Goal: Find specific page/section: Find specific page/section

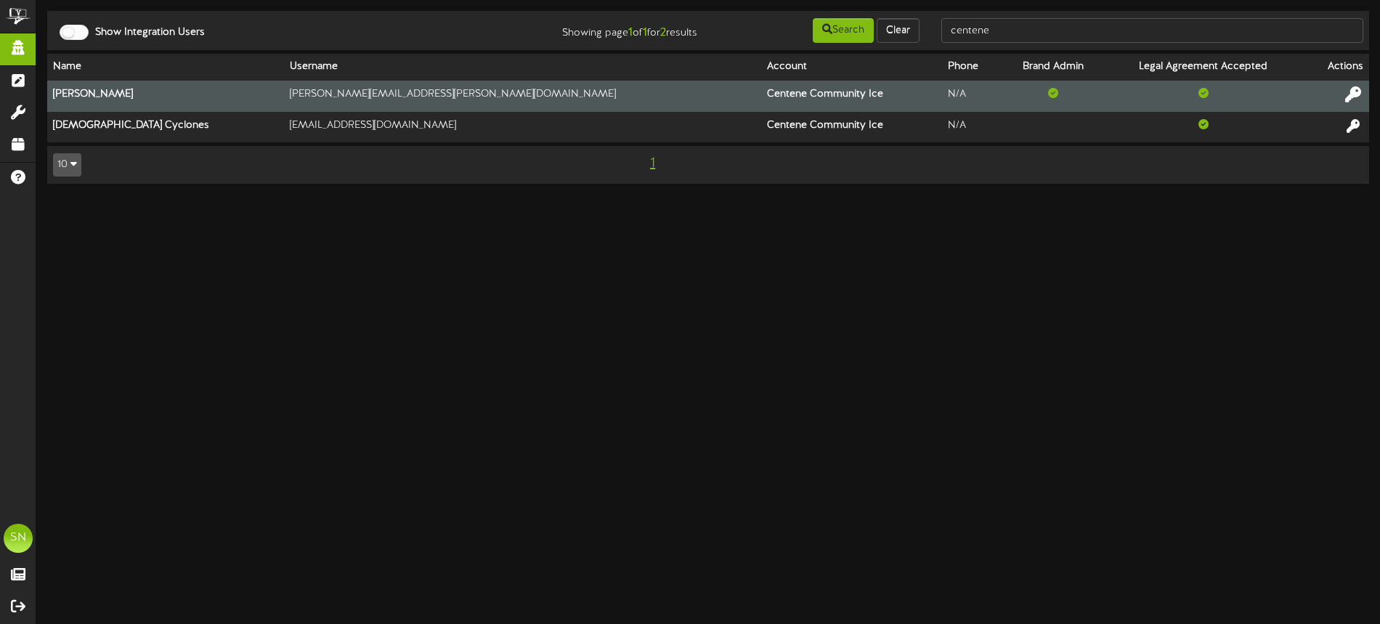
click at [1356, 91] on icon at bounding box center [1353, 94] width 16 height 16
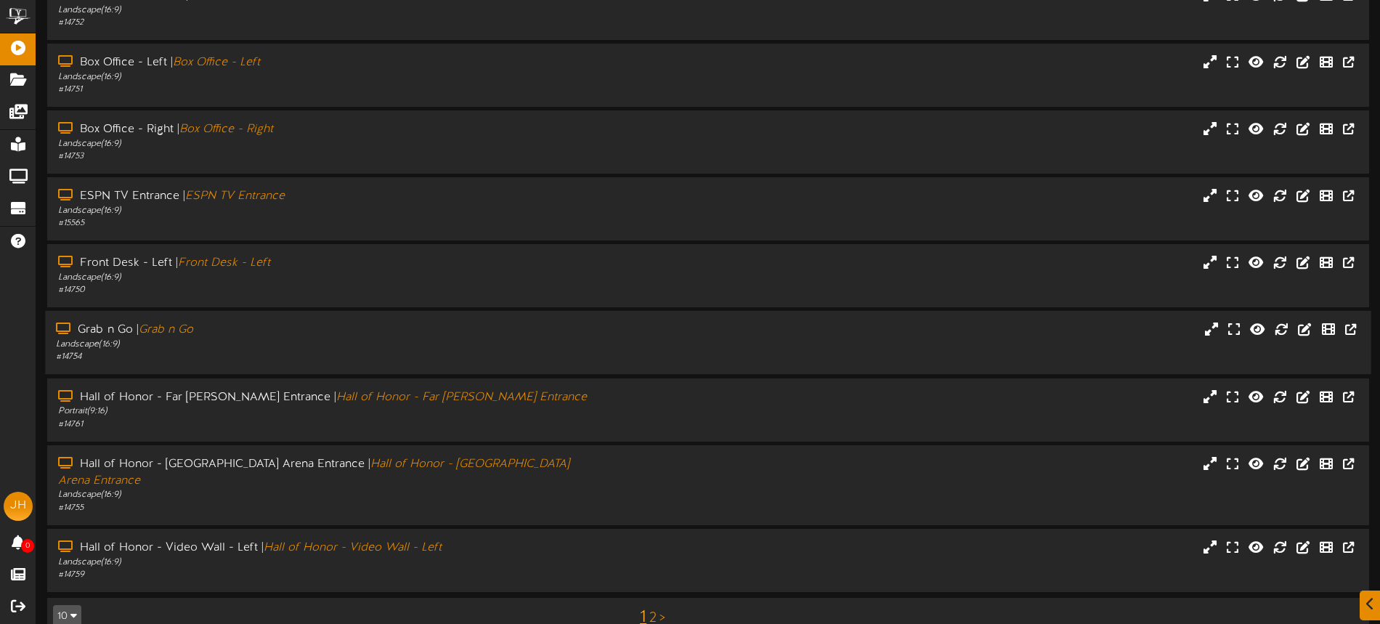
scroll to position [188, 0]
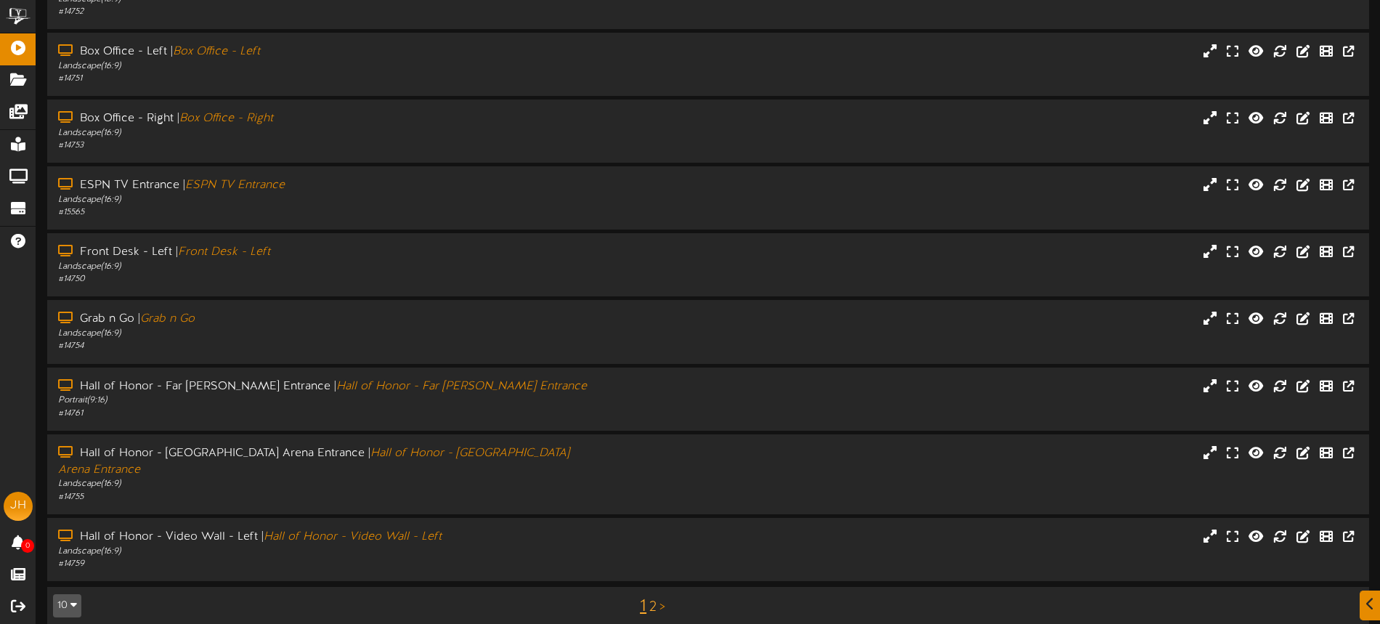
click at [652, 599] on link "2" at bounding box center [652, 607] width 7 height 16
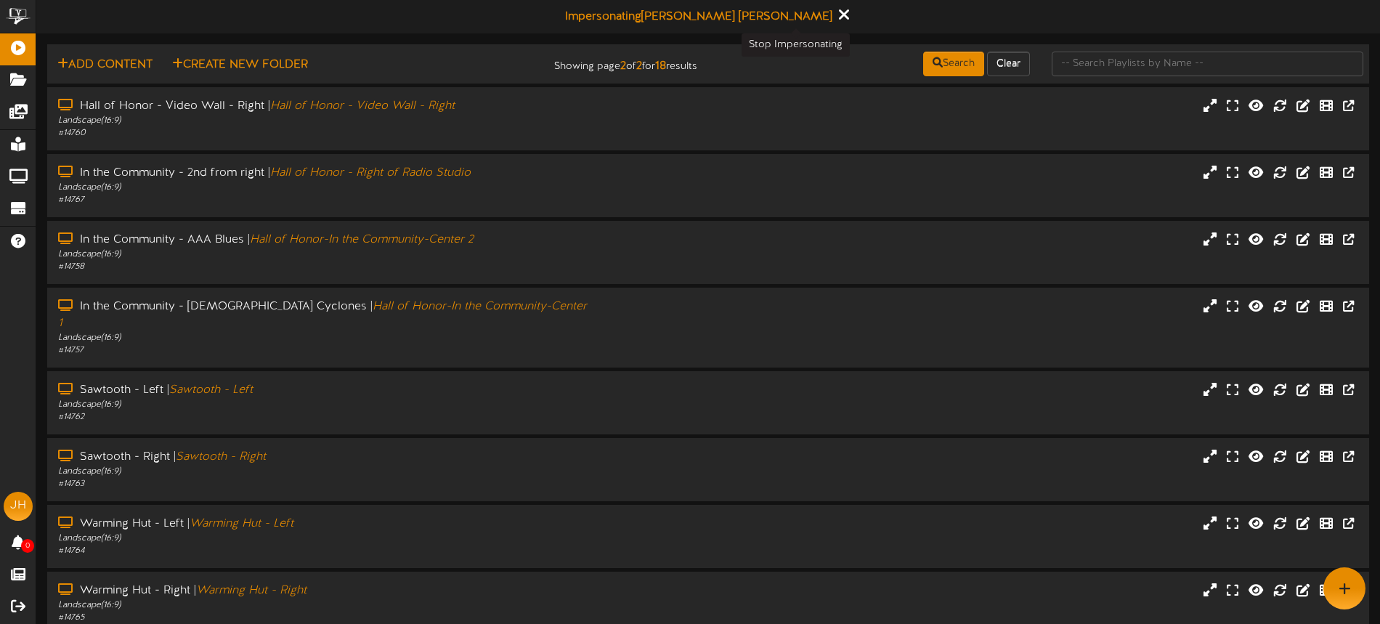
click at [839, 15] on icon at bounding box center [843, 15] width 9 height 16
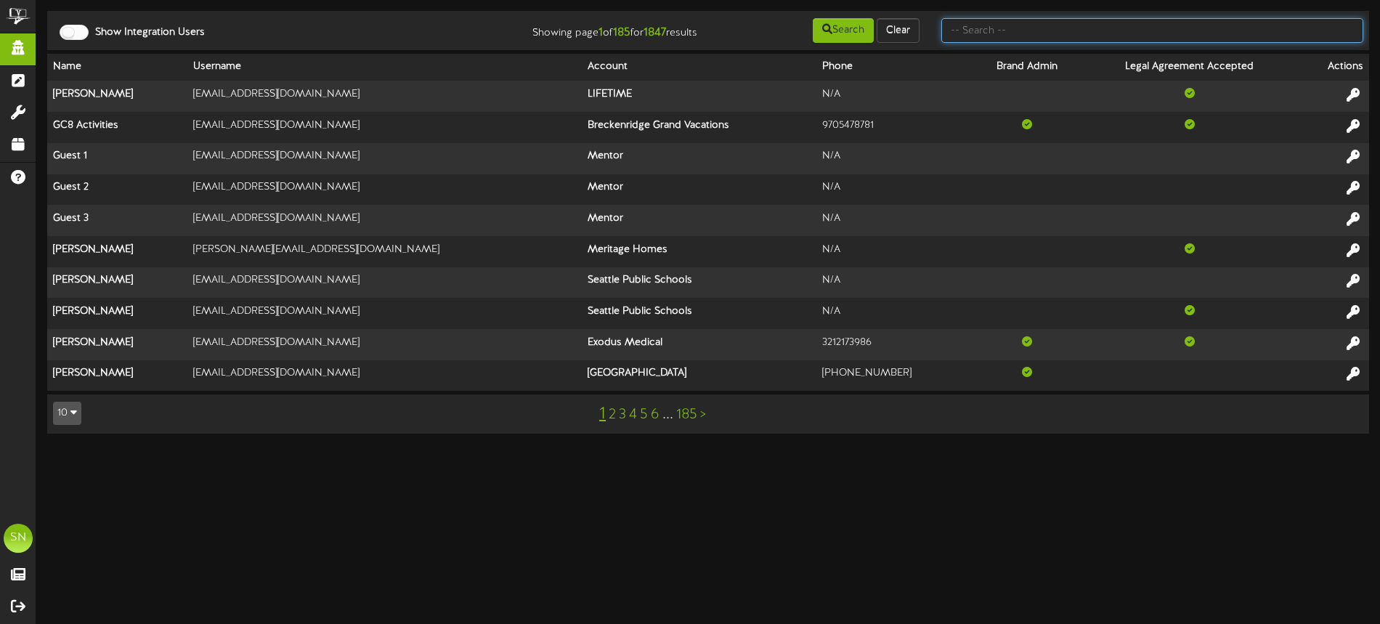
click at [1014, 36] on input "text" at bounding box center [1152, 30] width 422 height 25
type input "centerpoint"
click at [1022, 32] on input "text" at bounding box center [1152, 30] width 422 height 25
type input "CENTERPOINT"
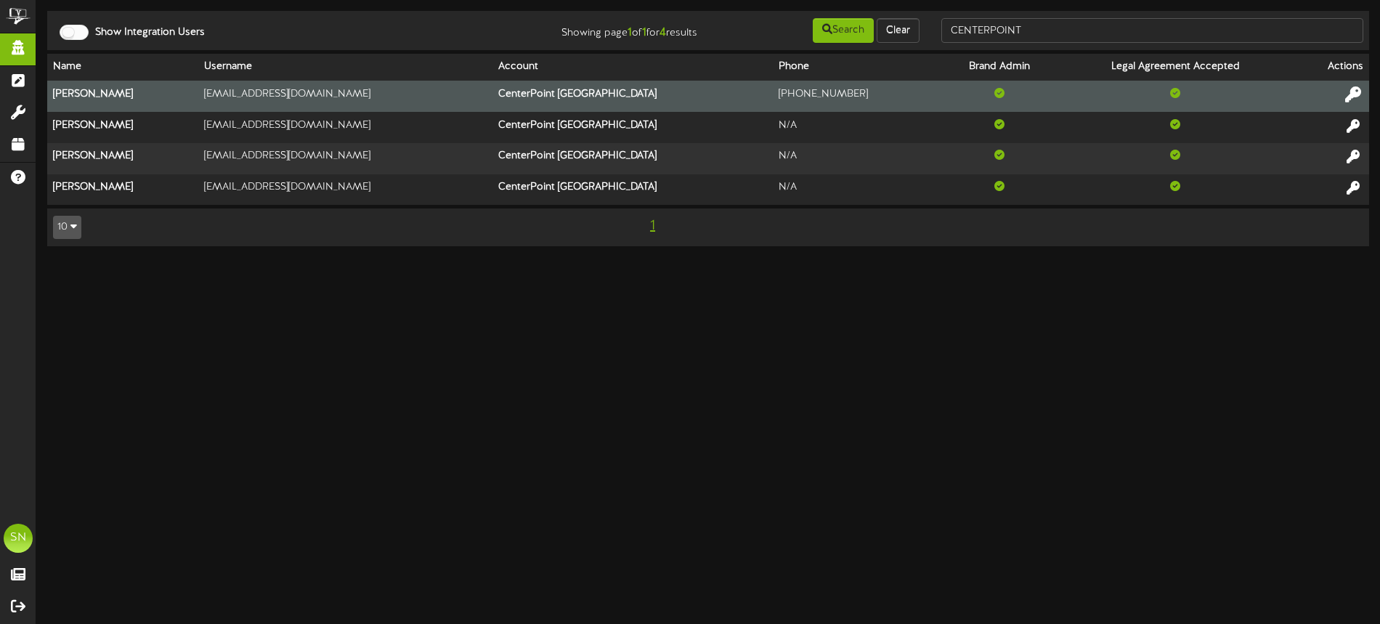
click at [1352, 91] on icon at bounding box center [1353, 94] width 16 height 16
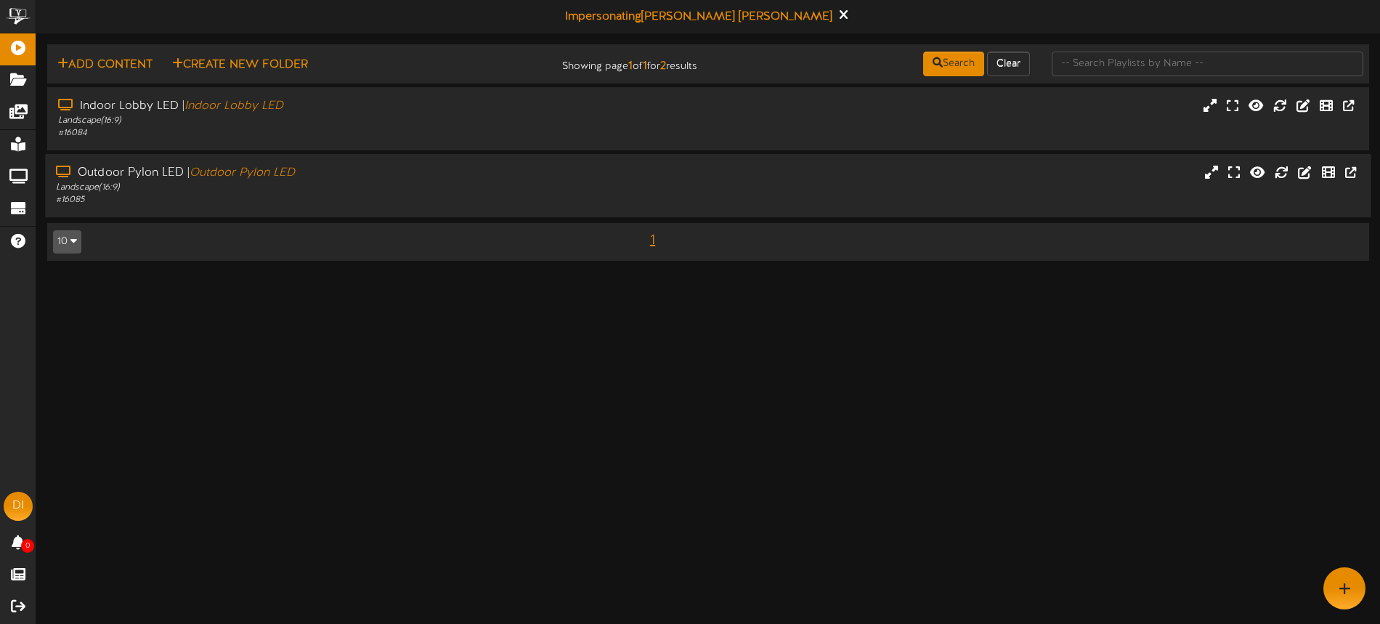
click at [389, 178] on div "Outdoor Pylon LED | Outdoor Pylon LED" at bounding box center [321, 173] width 531 height 17
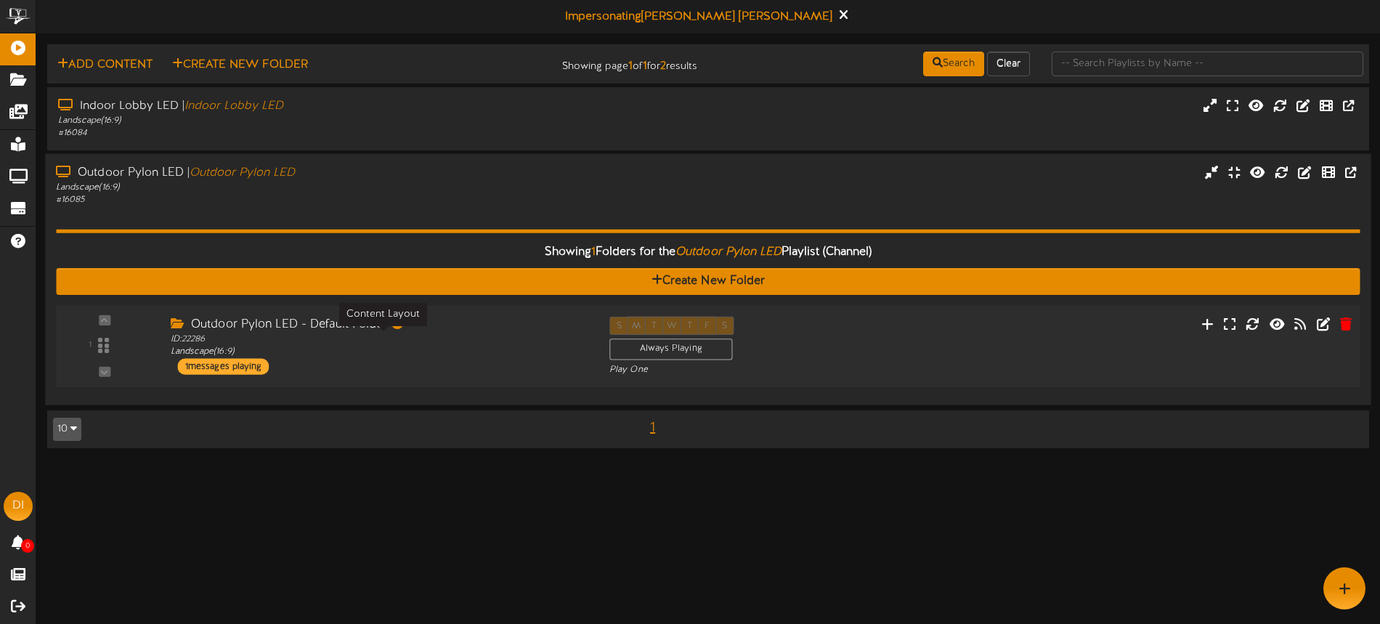
click at [424, 344] on div "ID: 22286 Landscape ( 16:9 )" at bounding box center [379, 345] width 417 height 25
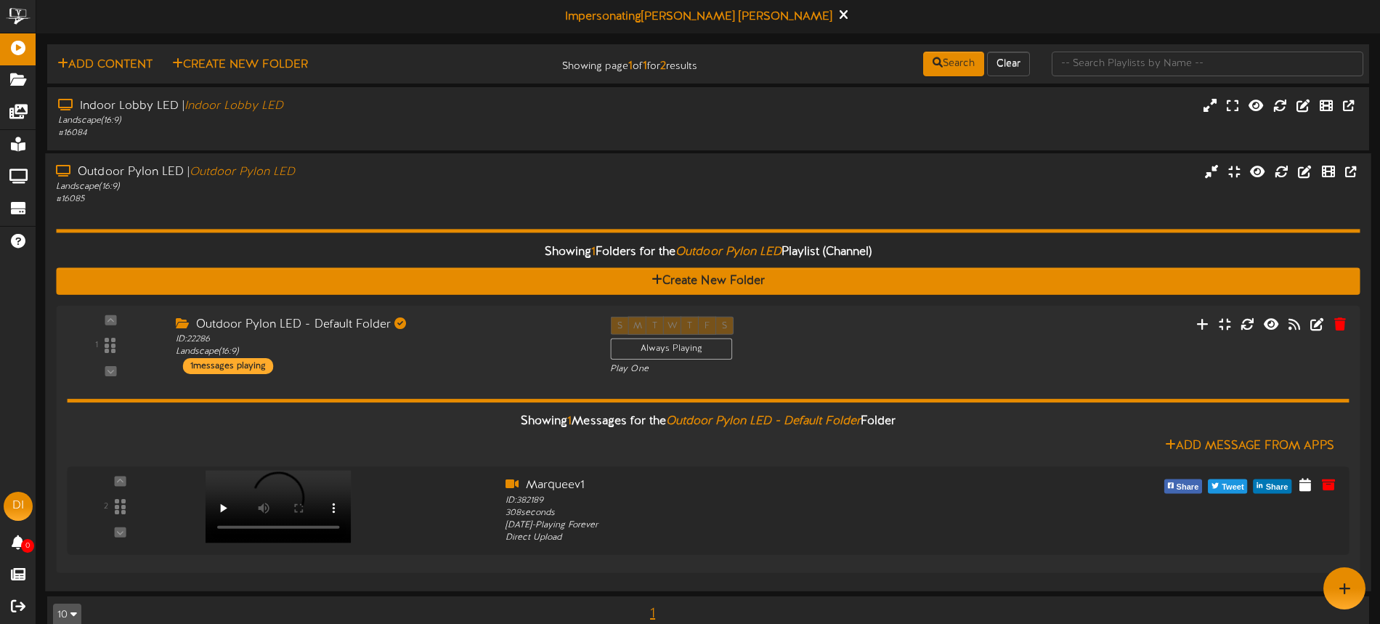
click at [421, 204] on div "# 16085" at bounding box center [321, 199] width 531 height 12
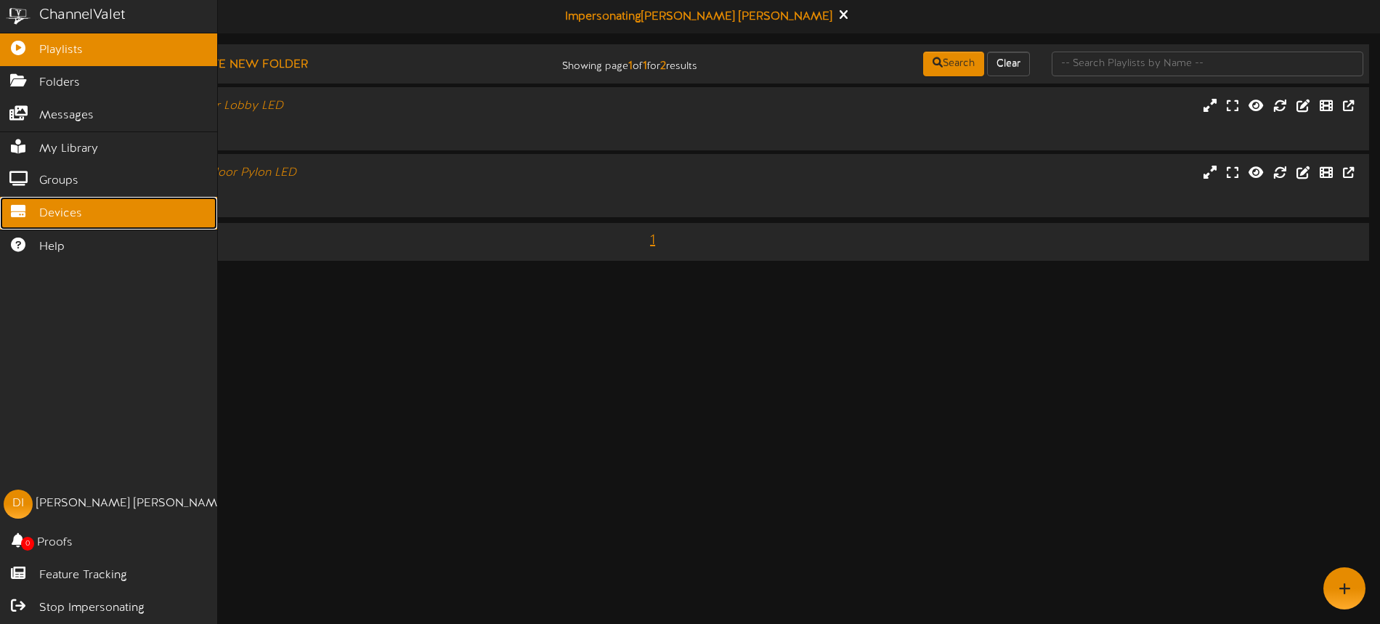
click at [39, 215] on span "Devices" at bounding box center [60, 213] width 43 height 17
